Goal: Browse casually: Explore the website without a specific task or goal

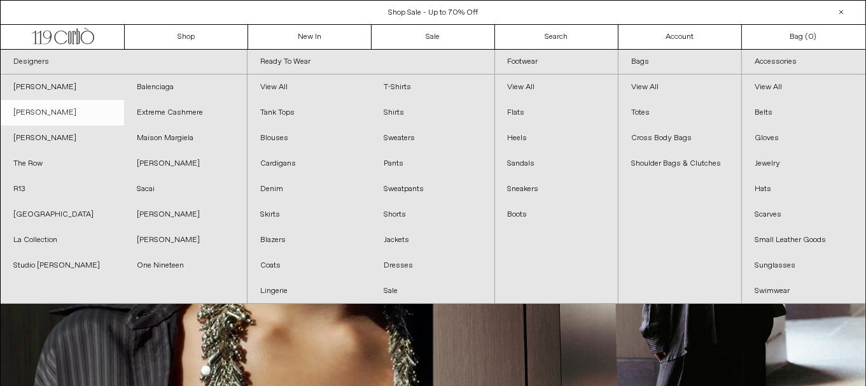
click at [53, 109] on link "[PERSON_NAME]" at bounding box center [62, 112] width 123 height 25
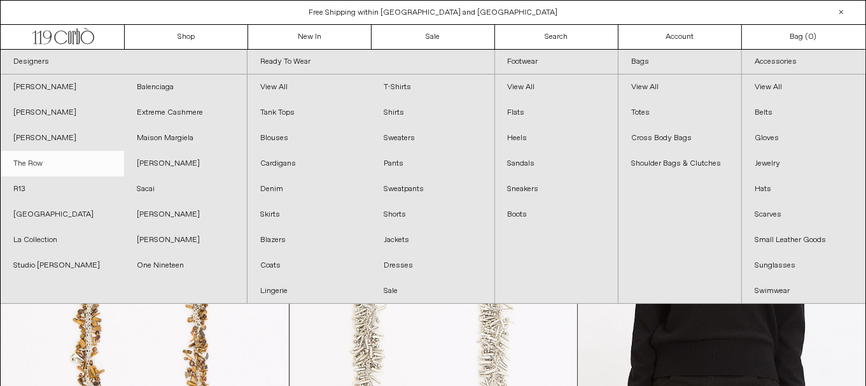
click at [56, 164] on link "The Row" at bounding box center [62, 163] width 123 height 25
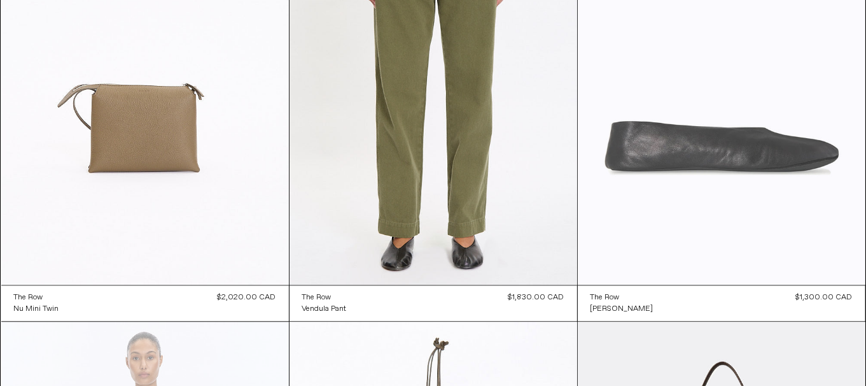
scroll to position [2482, 0]
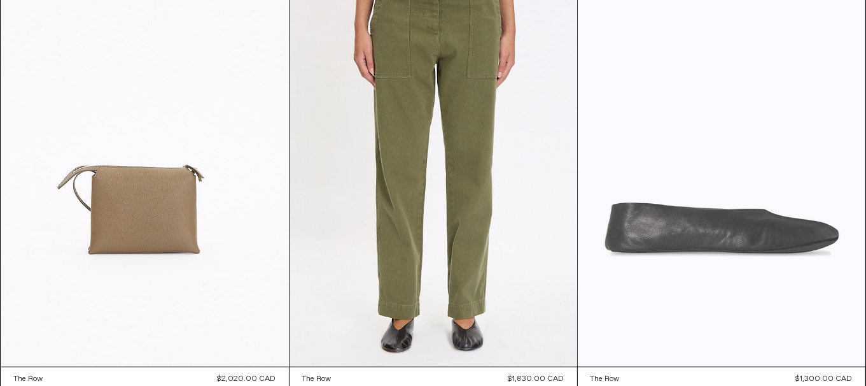
click at [808, 183] on at bounding box center [722, 149] width 288 height 431
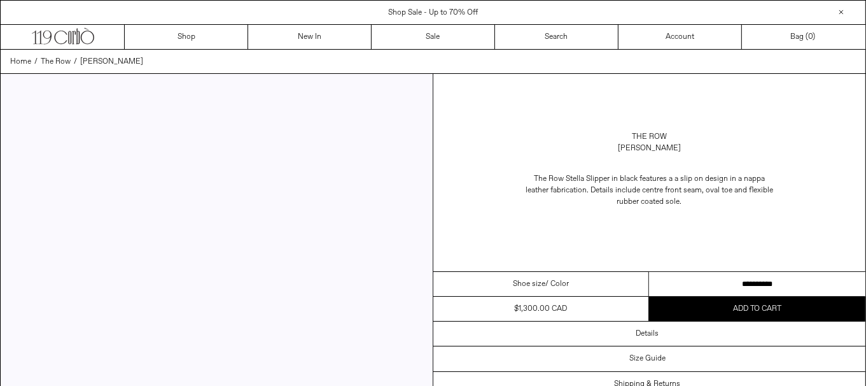
drag, startPoint x: 768, startPoint y: 279, endPoint x: 874, endPoint y: 259, distance: 108.2
click at [769, 279] on select "**********" at bounding box center [757, 284] width 216 height 25
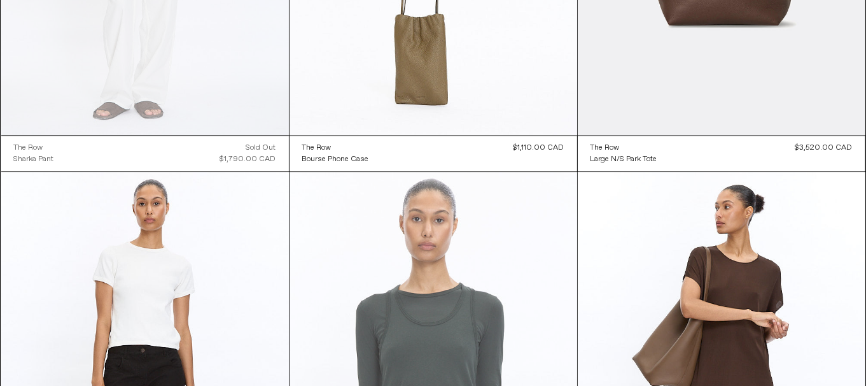
scroll to position [3510, 0]
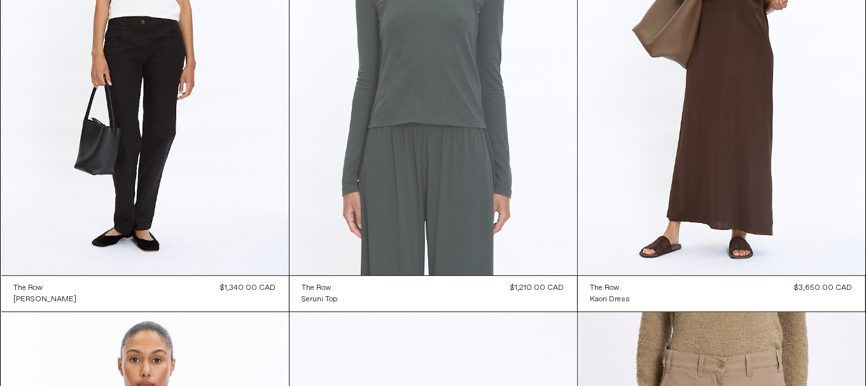
click at [428, 154] on at bounding box center [434, 58] width 288 height 431
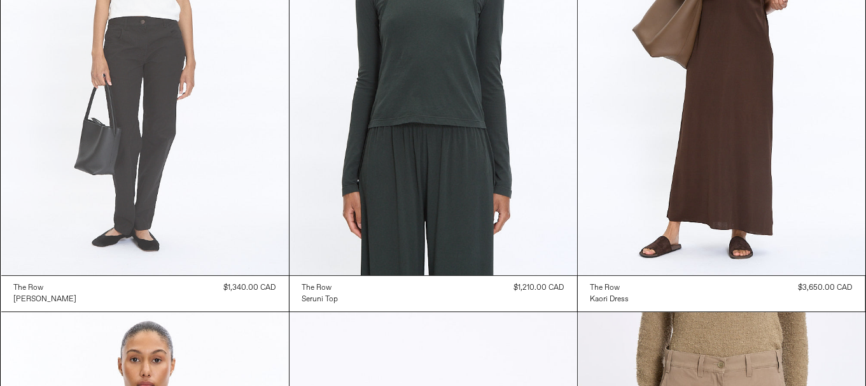
click at [189, 194] on at bounding box center [145, 58] width 288 height 431
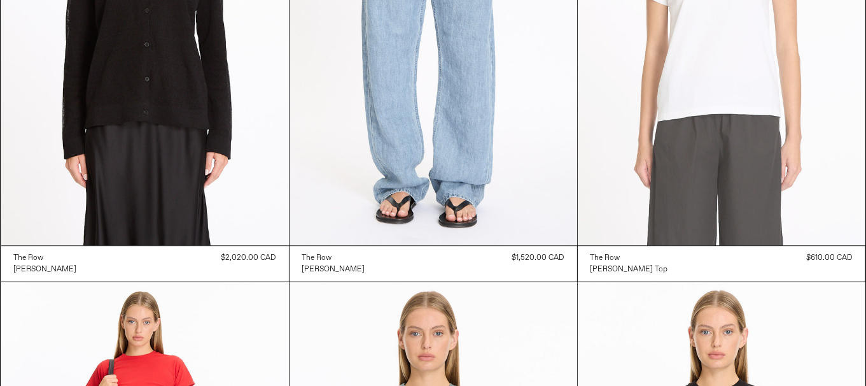
scroll to position [7774, 0]
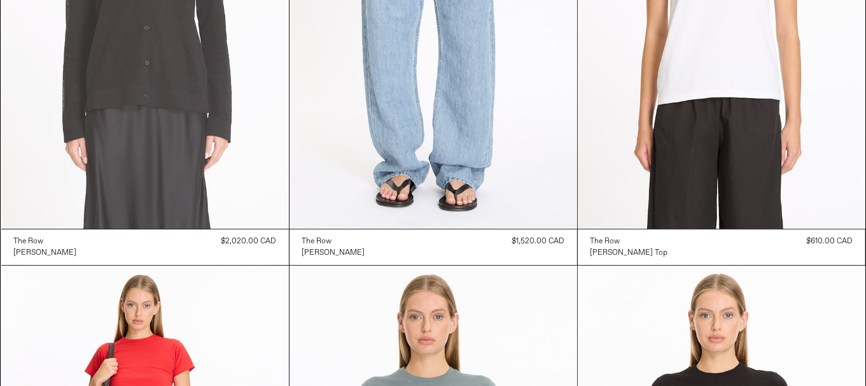
click at [156, 190] on at bounding box center [145, 12] width 288 height 431
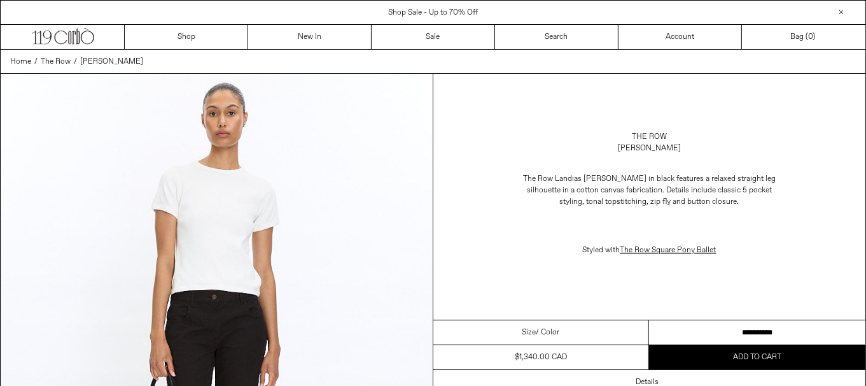
click at [762, 326] on select "**********" at bounding box center [757, 332] width 216 height 25
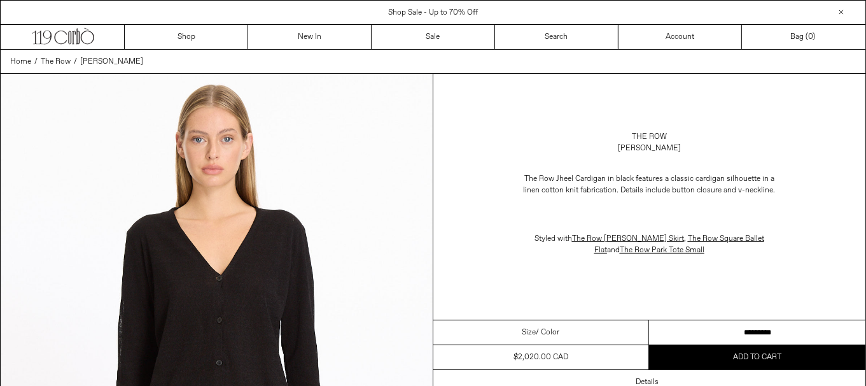
click at [706, 329] on select "**********" at bounding box center [757, 332] width 216 height 25
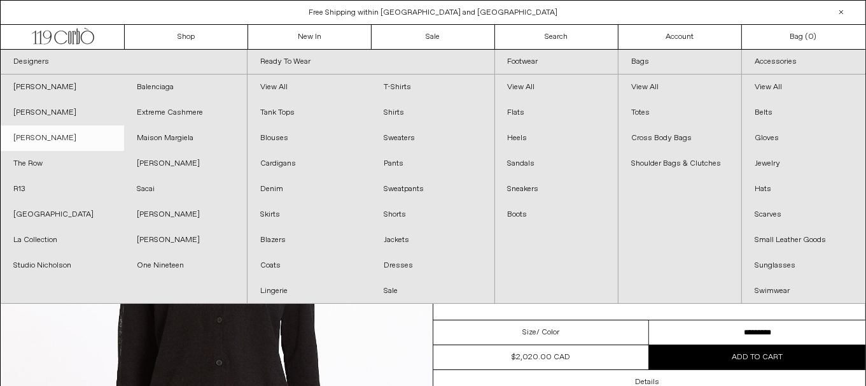
click at [52, 136] on link "[PERSON_NAME]" at bounding box center [62, 137] width 123 height 25
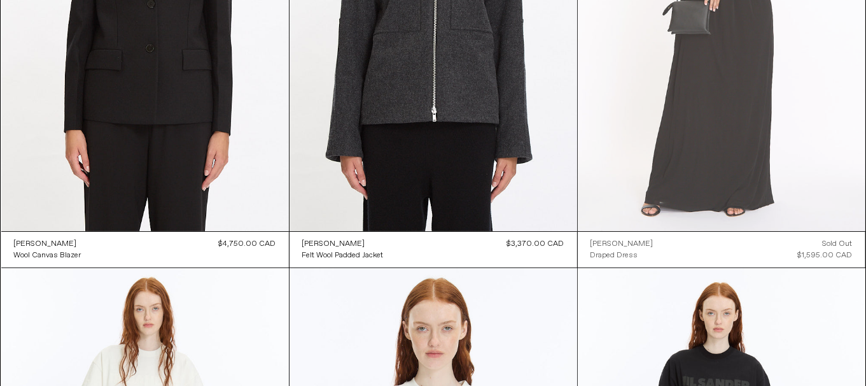
scroll to position [127, 0]
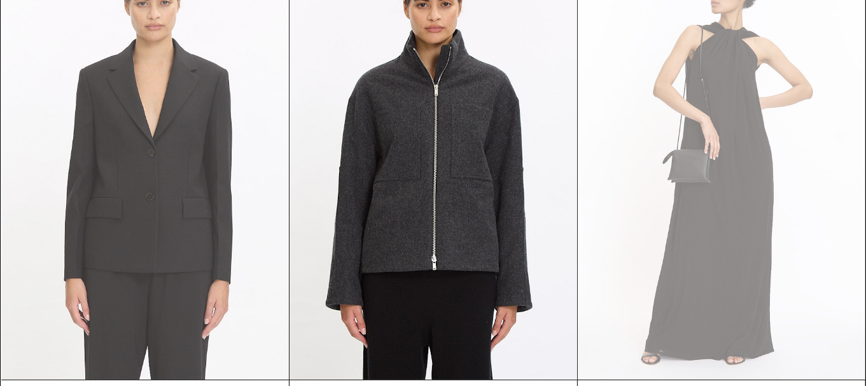
click at [104, 164] on at bounding box center [145, 163] width 288 height 431
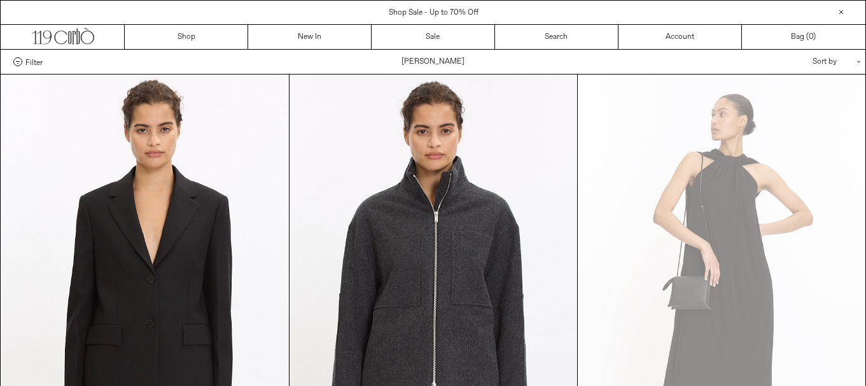
scroll to position [127, 0]
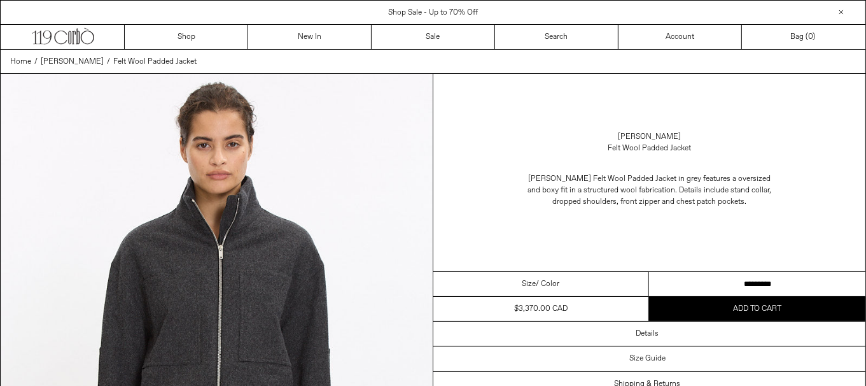
drag, startPoint x: 769, startPoint y: 283, endPoint x: 780, endPoint y: 127, distance: 156.2
click at [769, 283] on select "********* ********" at bounding box center [757, 284] width 216 height 25
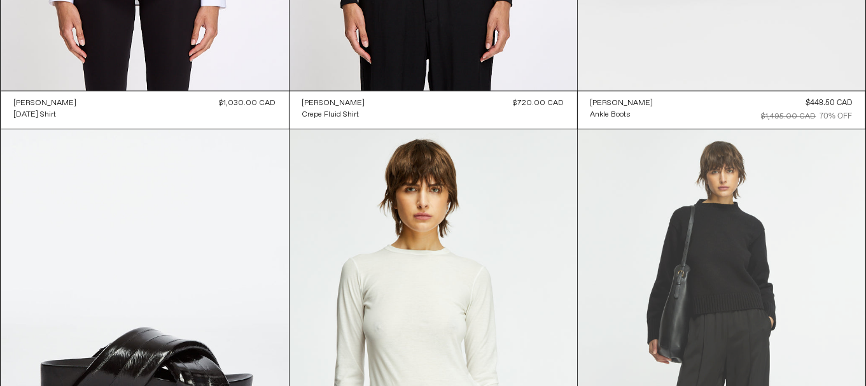
scroll to position [3373, 0]
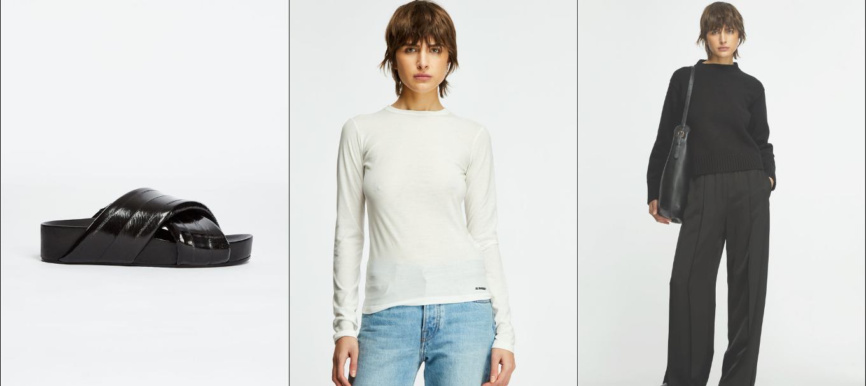
click at [728, 313] on at bounding box center [722, 205] width 288 height 431
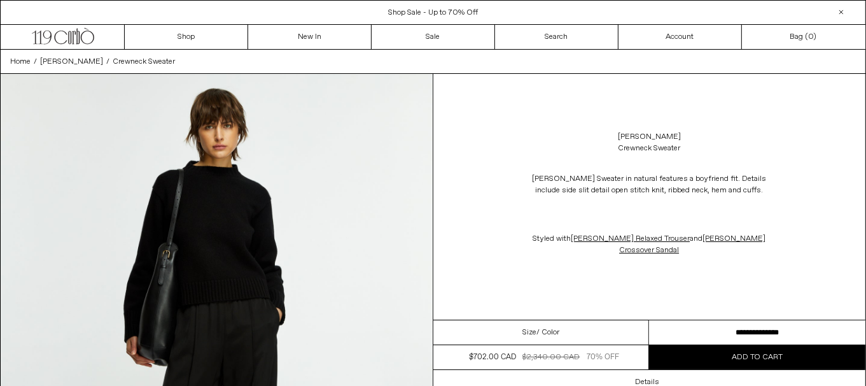
drag, startPoint x: 761, startPoint y: 317, endPoint x: 780, endPoint y: 320, distance: 18.7
click at [761, 320] on select "**********" at bounding box center [757, 332] width 216 height 25
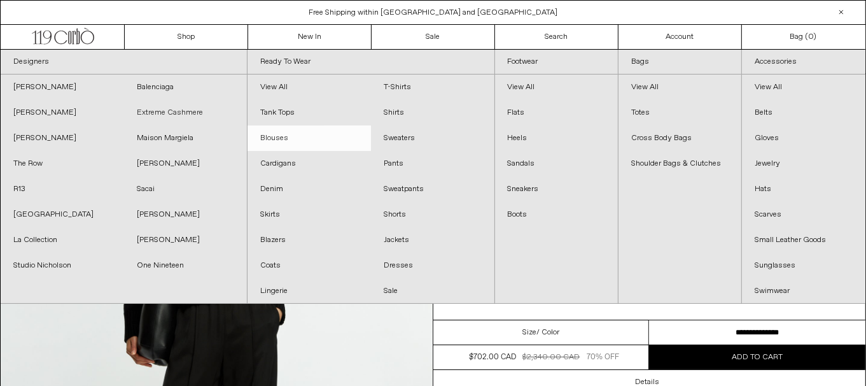
drag, startPoint x: 190, startPoint y: 111, endPoint x: 291, endPoint y: 136, distance: 104.3
click at [190, 111] on link "Extreme Cashmere" at bounding box center [185, 112] width 123 height 25
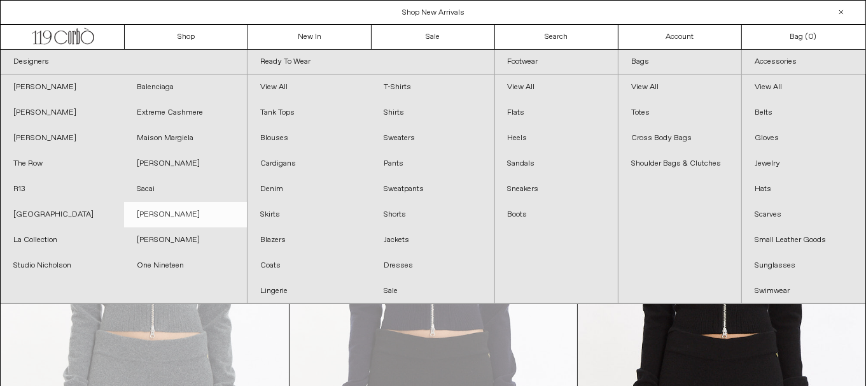
click at [191, 213] on link "[PERSON_NAME]" at bounding box center [185, 214] width 123 height 25
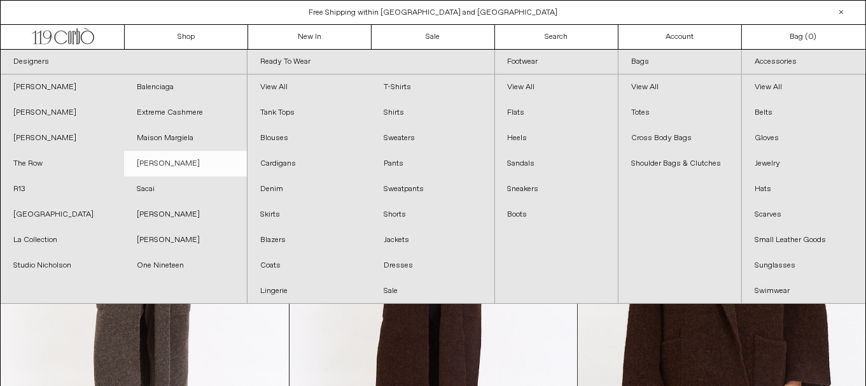
click at [197, 167] on link "[PERSON_NAME]" at bounding box center [185, 163] width 123 height 25
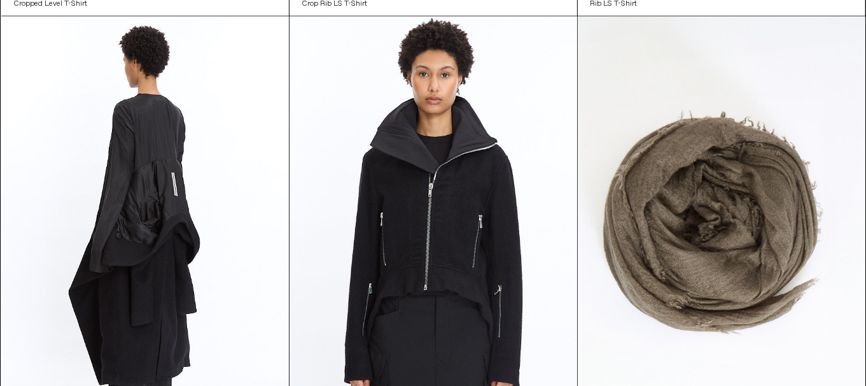
scroll to position [1654, 0]
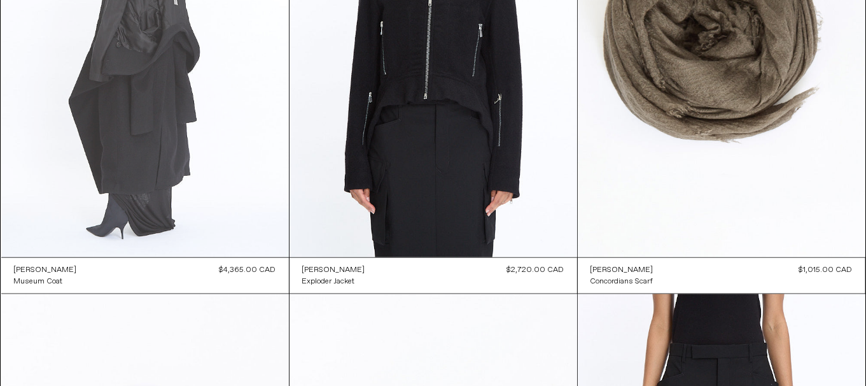
click at [234, 229] on at bounding box center [145, 41] width 288 height 431
click at [204, 151] on at bounding box center [145, 41] width 288 height 431
click at [173, 140] on at bounding box center [145, 41] width 288 height 431
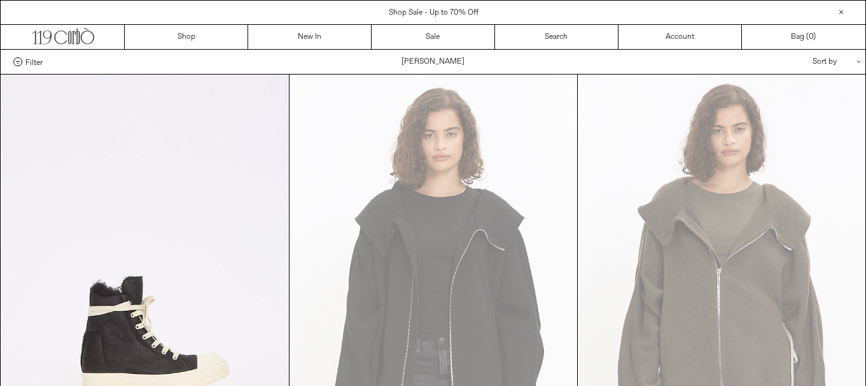
scroll to position [1654, 0]
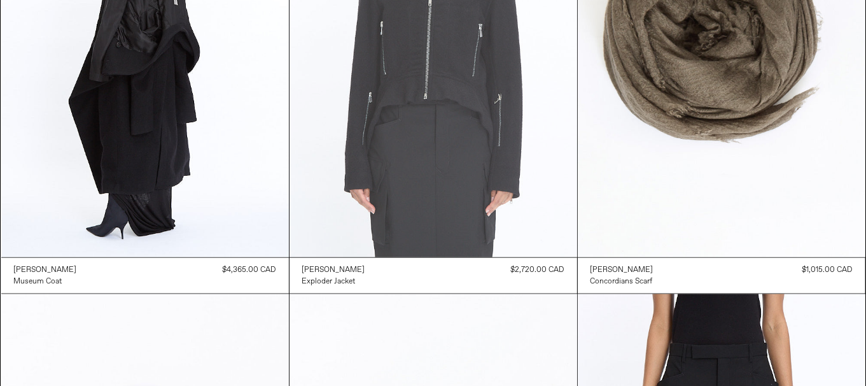
click at [429, 228] on at bounding box center [434, 41] width 288 height 431
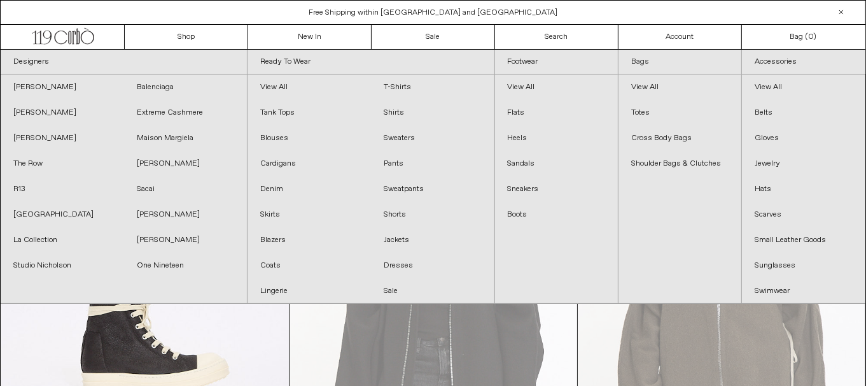
click at [632, 56] on link "Bags" at bounding box center [680, 62] width 123 height 25
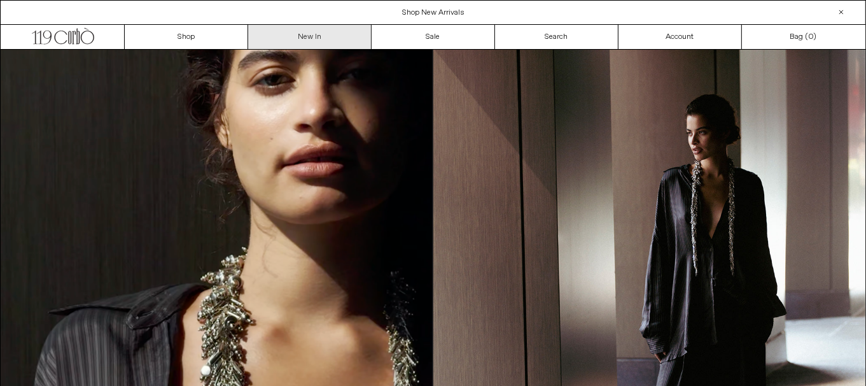
click at [295, 35] on link "New In" at bounding box center [309, 37] width 123 height 24
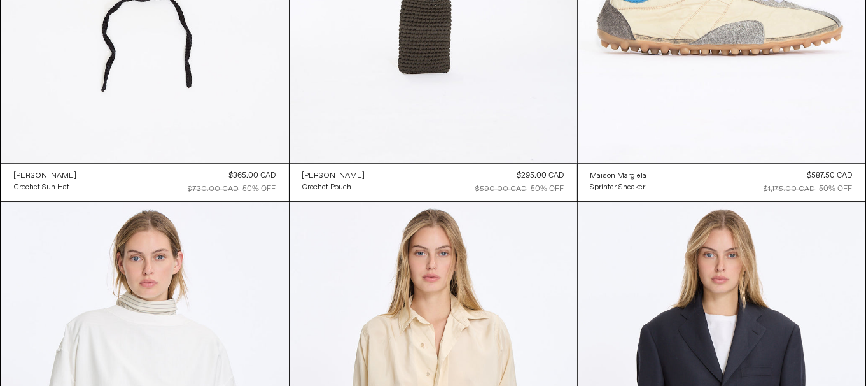
scroll to position [21767, 0]
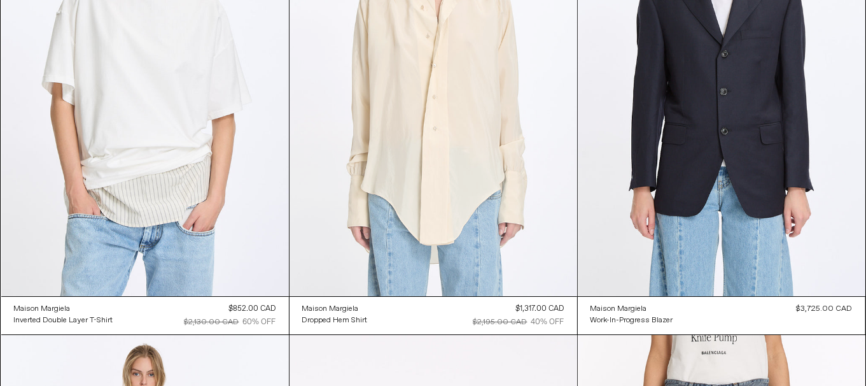
click at [490, 239] on at bounding box center [434, 79] width 288 height 431
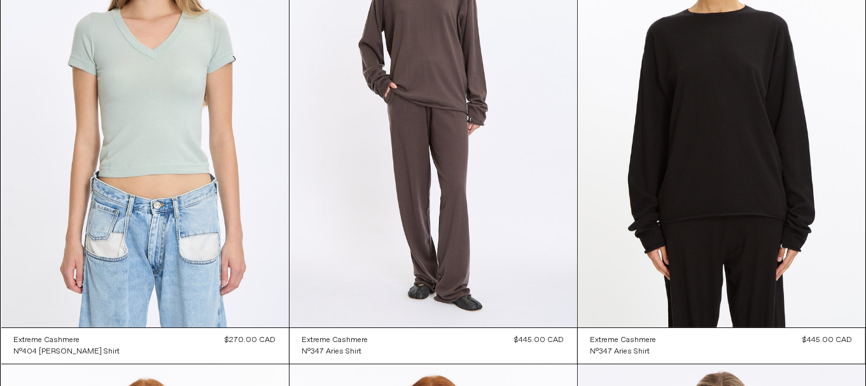
scroll to position [17974, 0]
